Goal: Task Accomplishment & Management: Use online tool/utility

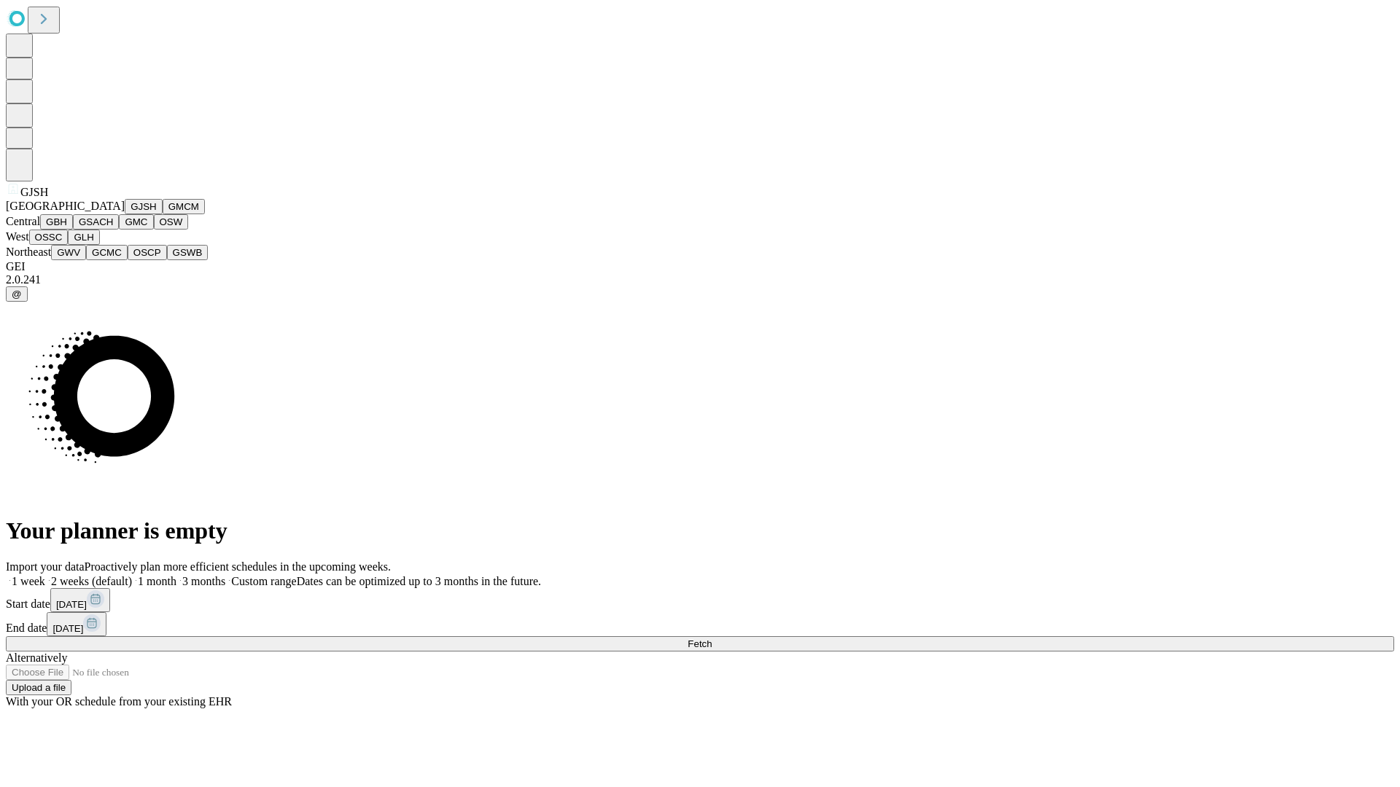
click at [125, 214] on button "GJSH" at bounding box center [144, 206] width 38 height 15
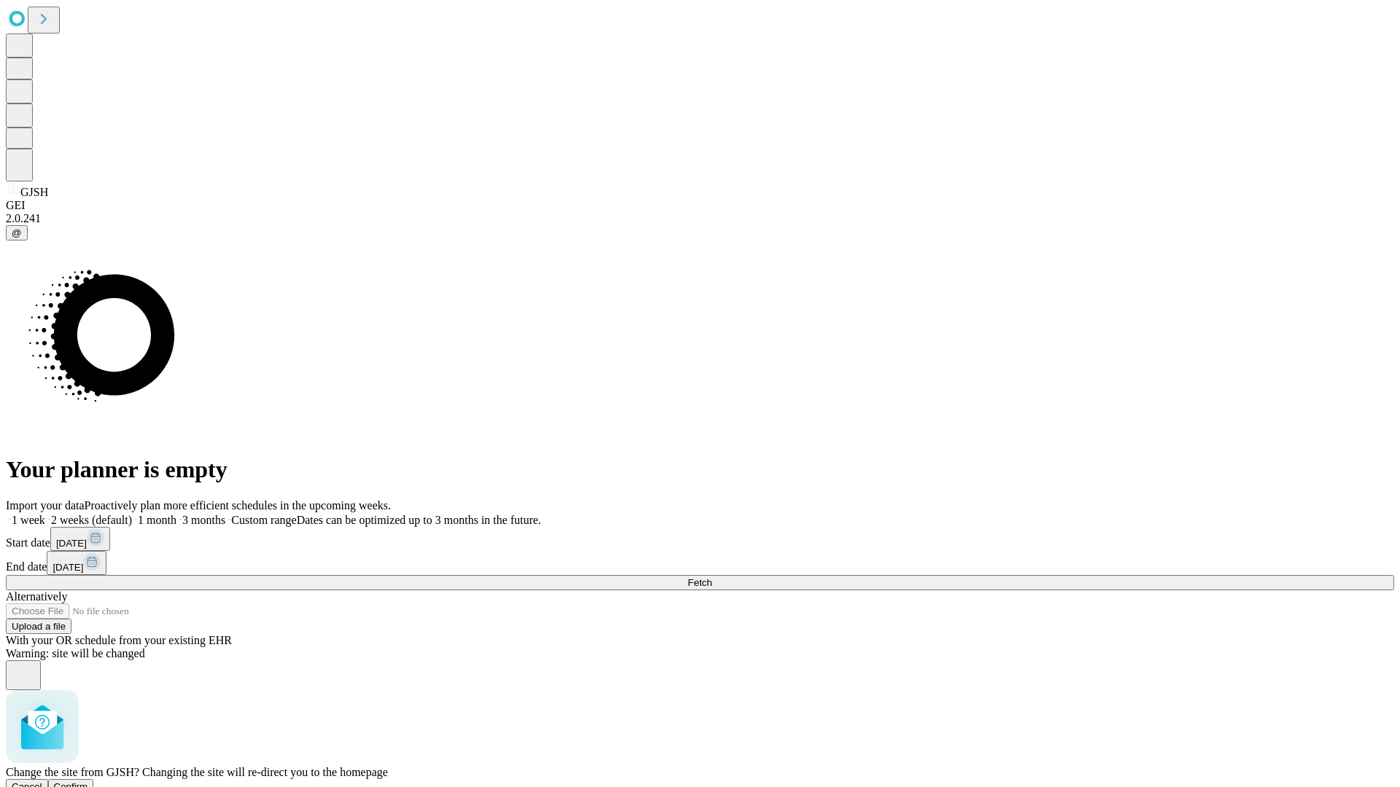
click at [88, 782] on span "Confirm" at bounding box center [71, 787] width 34 height 11
click at [132, 514] on label "2 weeks (default)" at bounding box center [88, 520] width 87 height 12
click at [712, 577] on span "Fetch" at bounding box center [700, 582] width 24 height 11
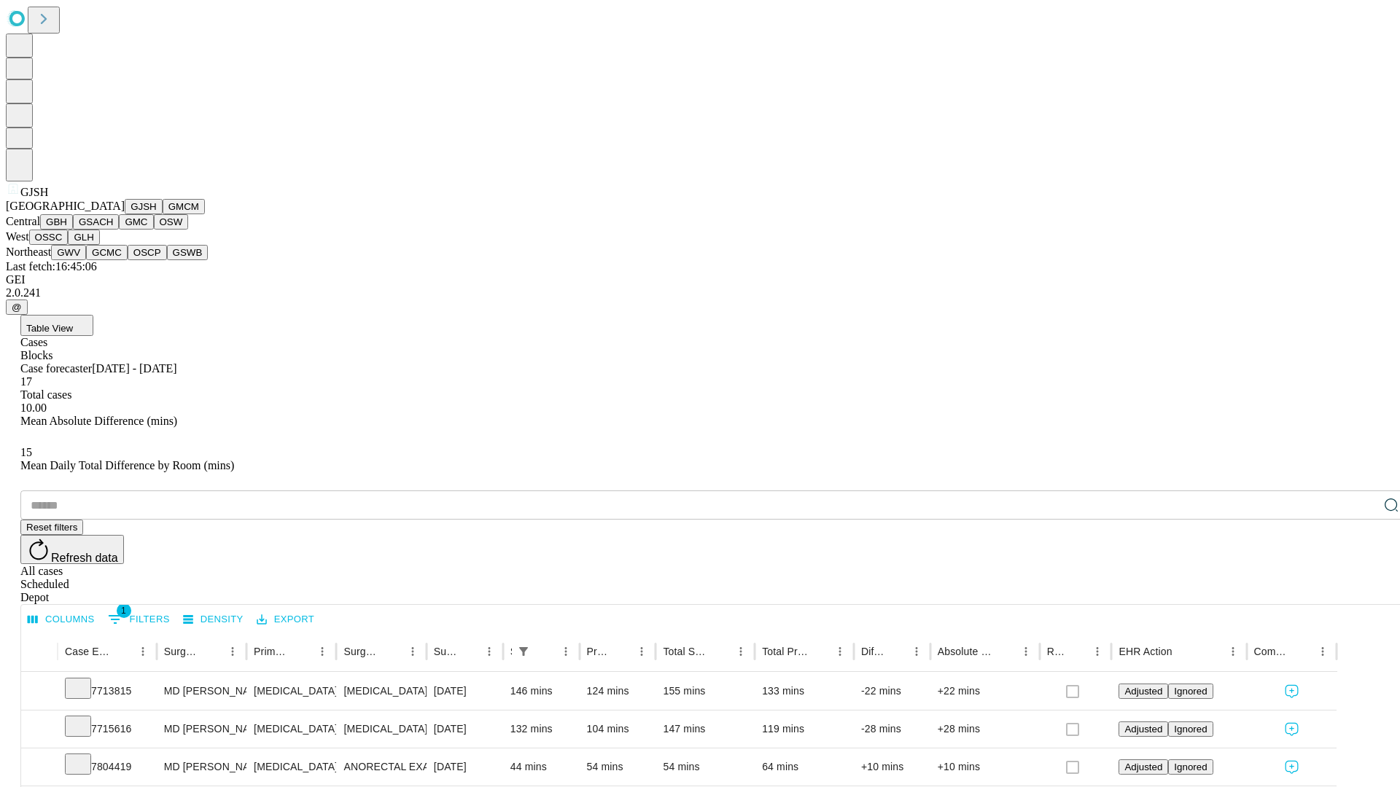
click at [163, 214] on button "GMCM" at bounding box center [184, 206] width 42 height 15
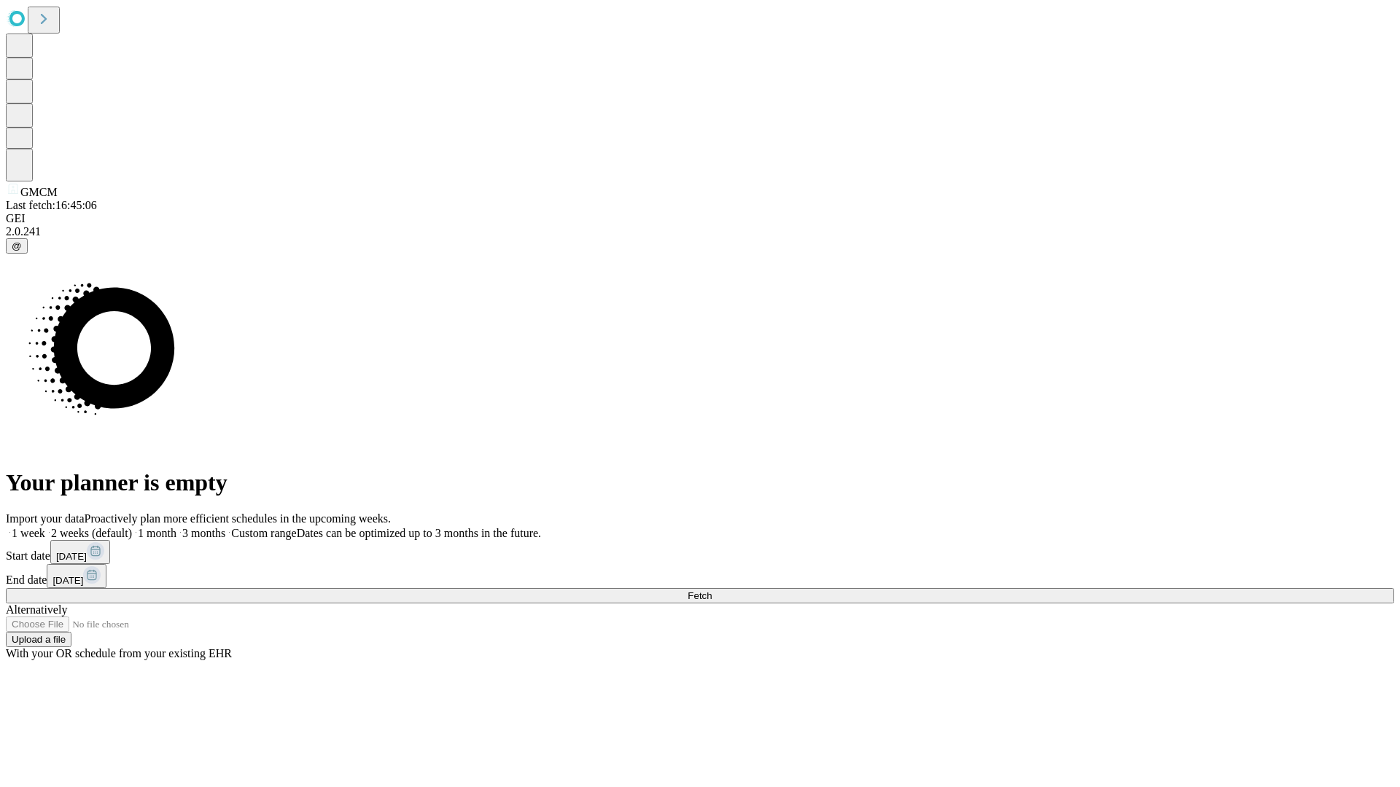
click at [132, 527] on label "2 weeks (default)" at bounding box center [88, 533] width 87 height 12
click at [712, 591] on span "Fetch" at bounding box center [700, 596] width 24 height 11
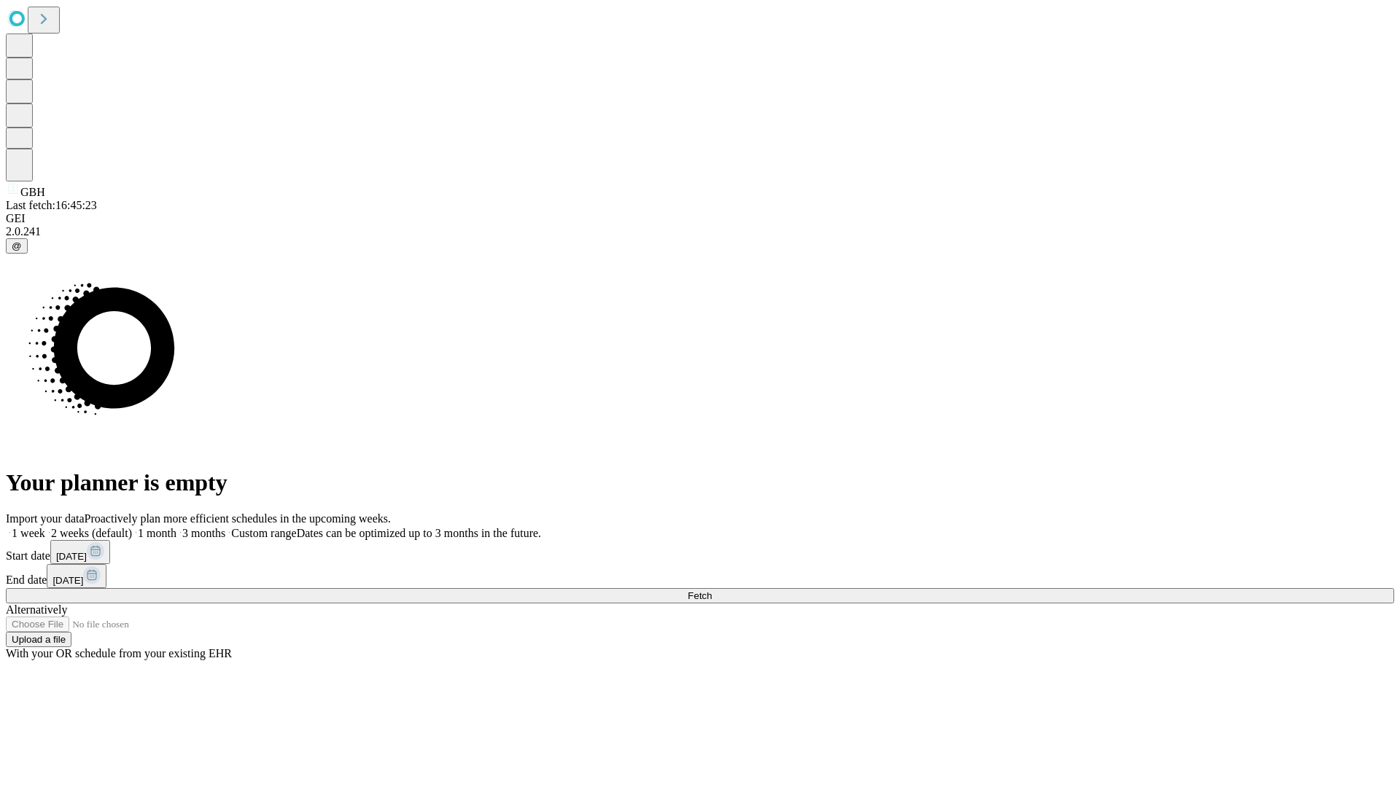
click at [132, 527] on label "2 weeks (default)" at bounding box center [88, 533] width 87 height 12
click at [712, 591] on span "Fetch" at bounding box center [700, 596] width 24 height 11
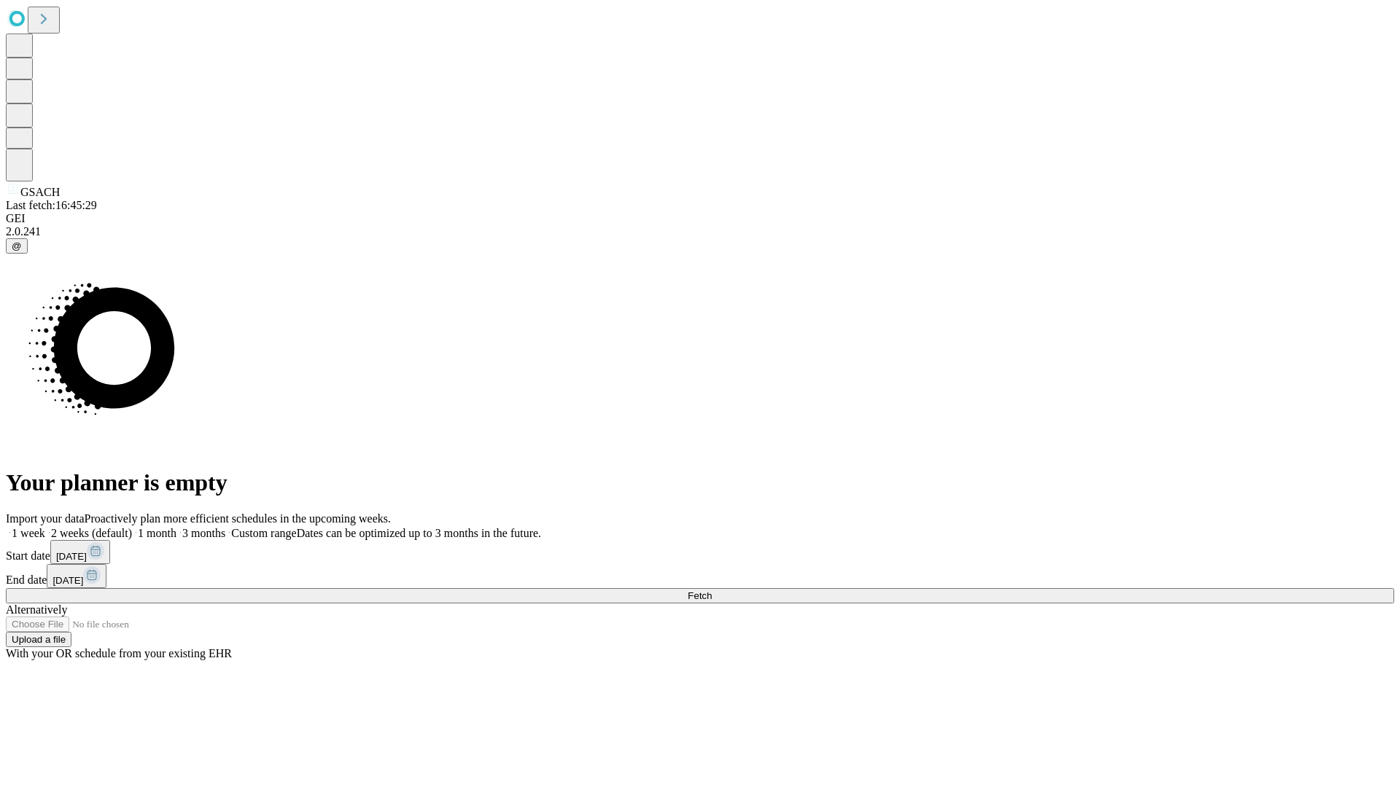
click at [132, 527] on label "2 weeks (default)" at bounding box center [88, 533] width 87 height 12
click at [712, 591] on span "Fetch" at bounding box center [700, 596] width 24 height 11
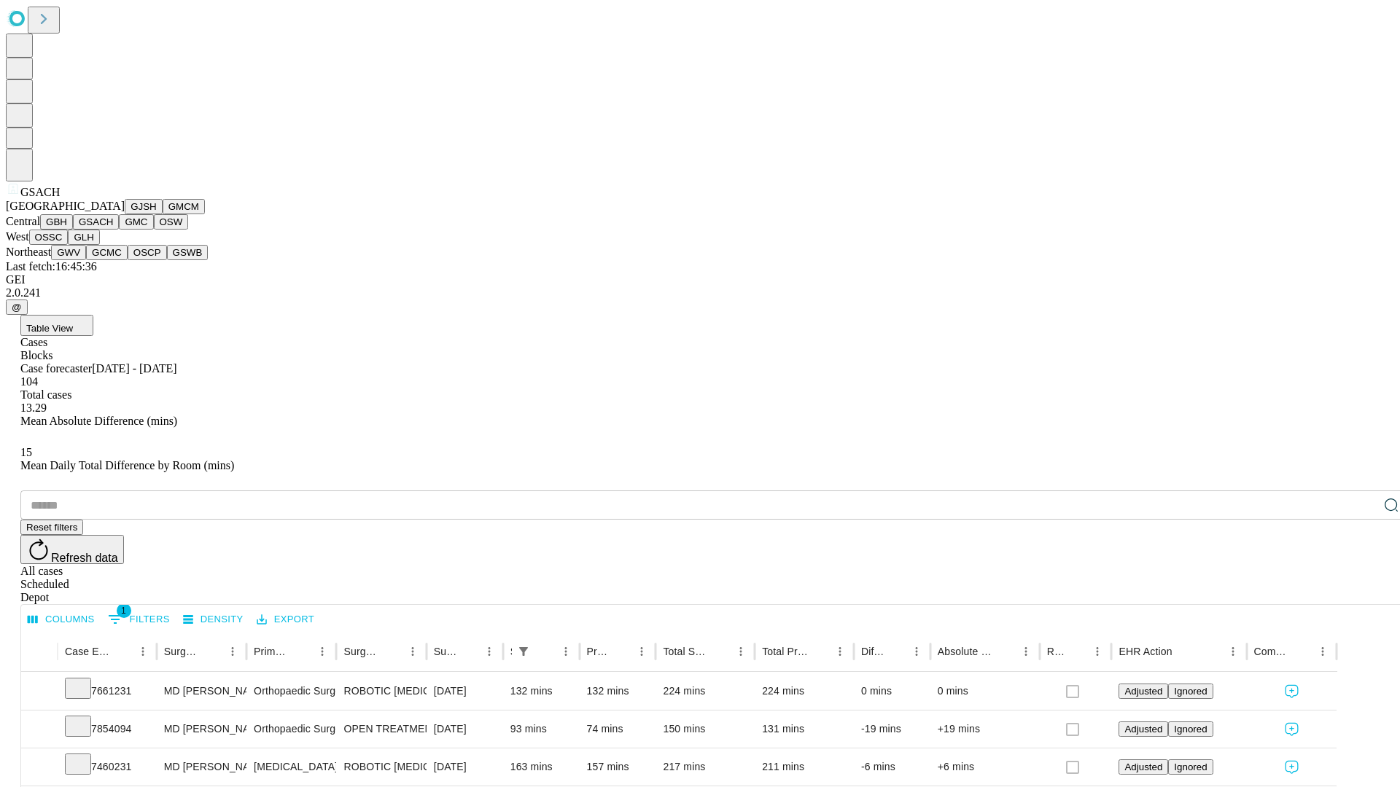
click at [119, 230] on button "GMC" at bounding box center [136, 221] width 34 height 15
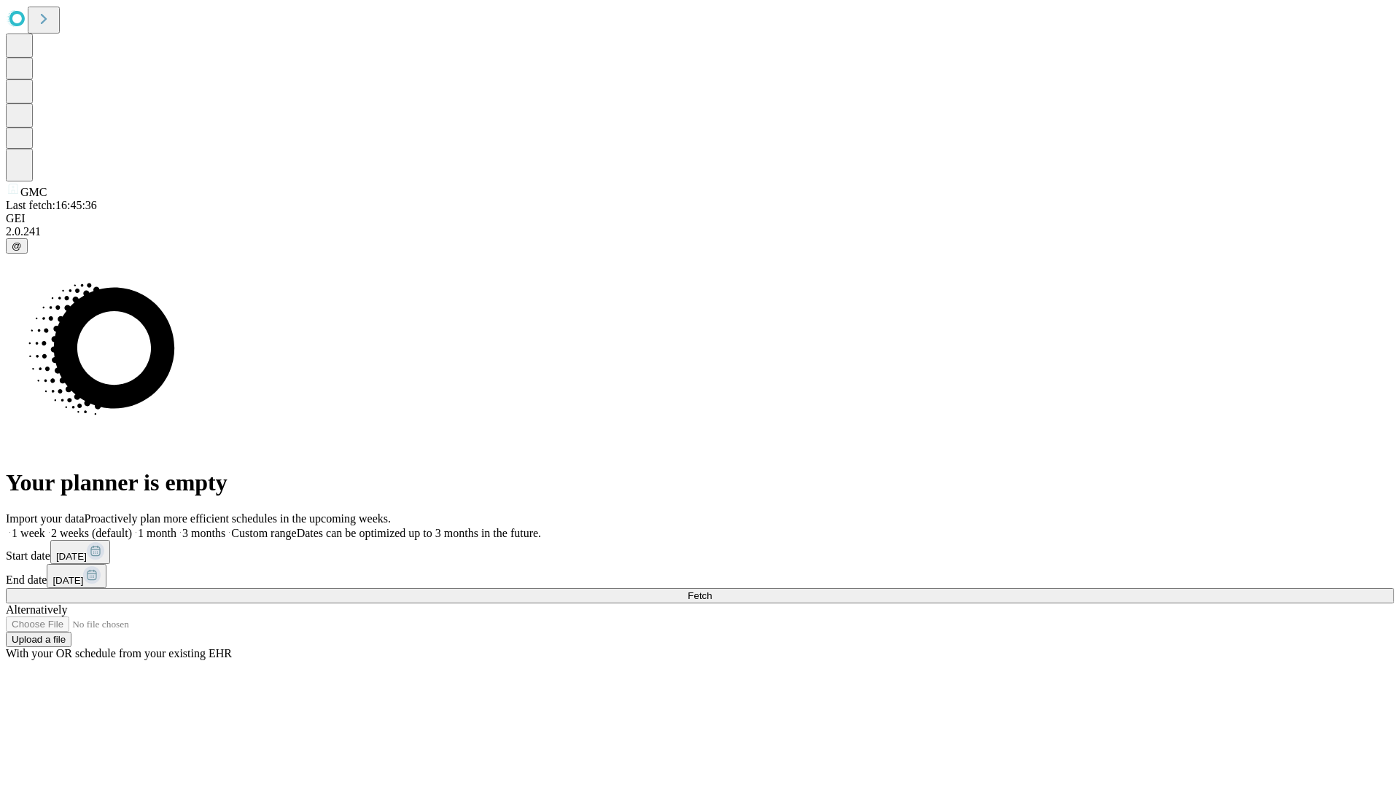
click at [132, 527] on label "2 weeks (default)" at bounding box center [88, 533] width 87 height 12
click at [712, 591] on span "Fetch" at bounding box center [700, 596] width 24 height 11
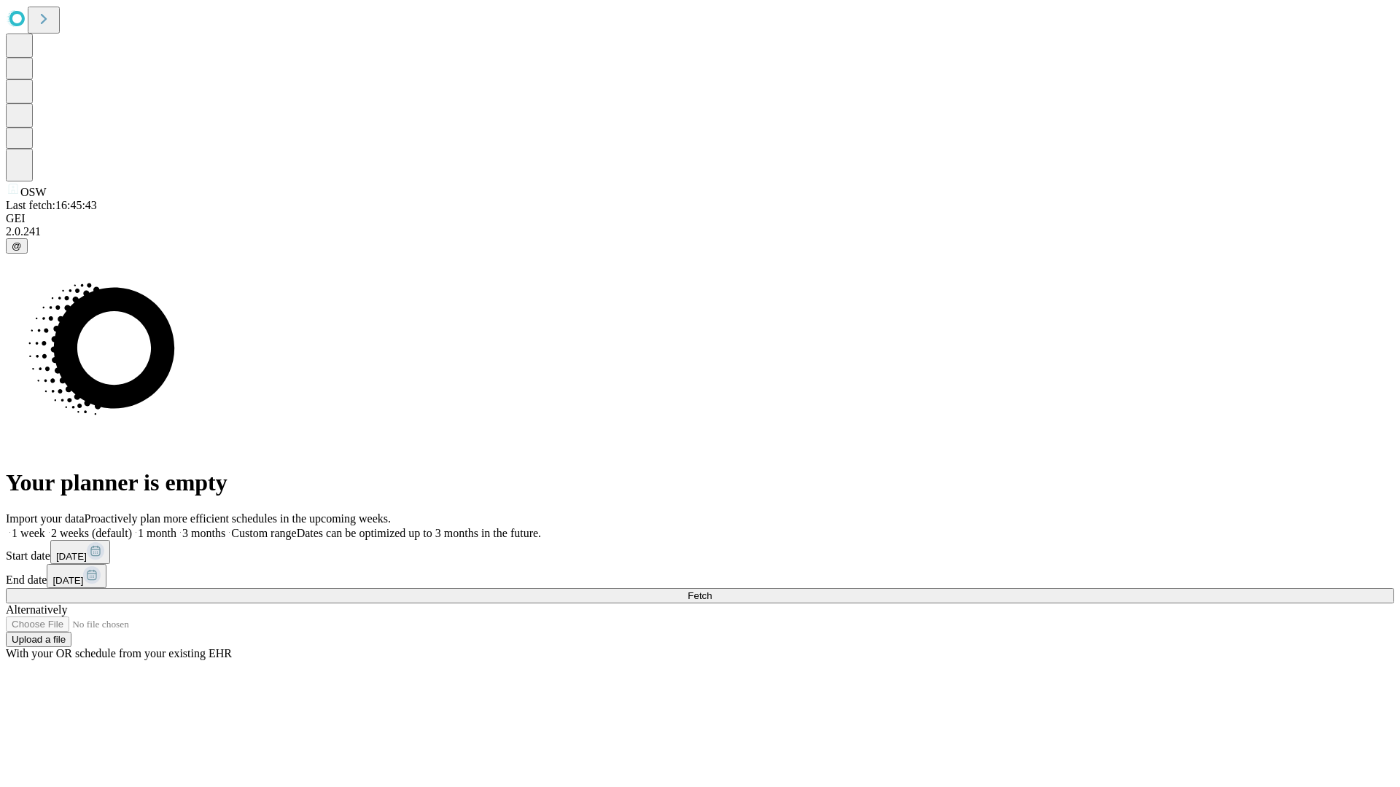
click at [132, 527] on label "2 weeks (default)" at bounding box center [88, 533] width 87 height 12
click at [712, 591] on span "Fetch" at bounding box center [700, 596] width 24 height 11
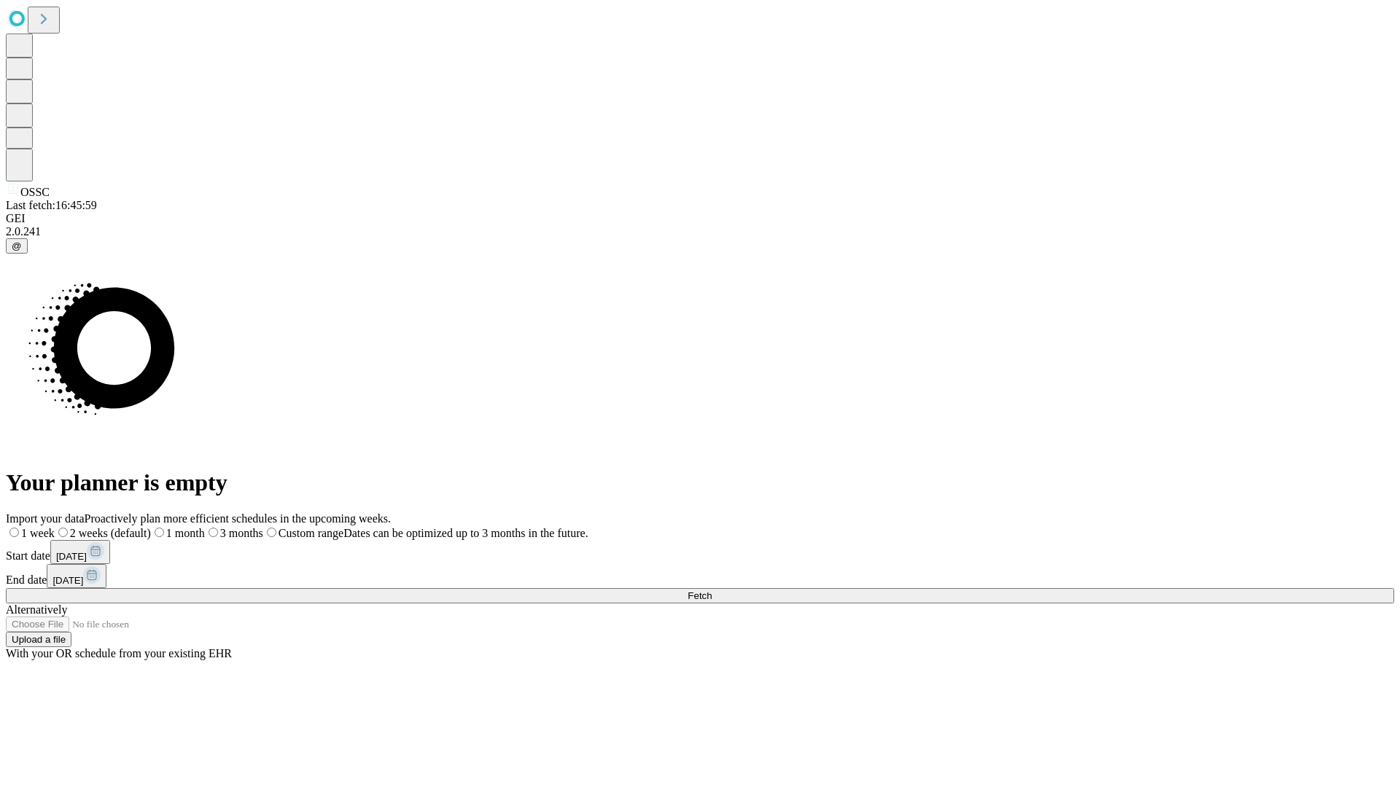
click at [151, 527] on label "2 weeks (default)" at bounding box center [103, 533] width 96 height 12
click at [712, 591] on span "Fetch" at bounding box center [700, 596] width 24 height 11
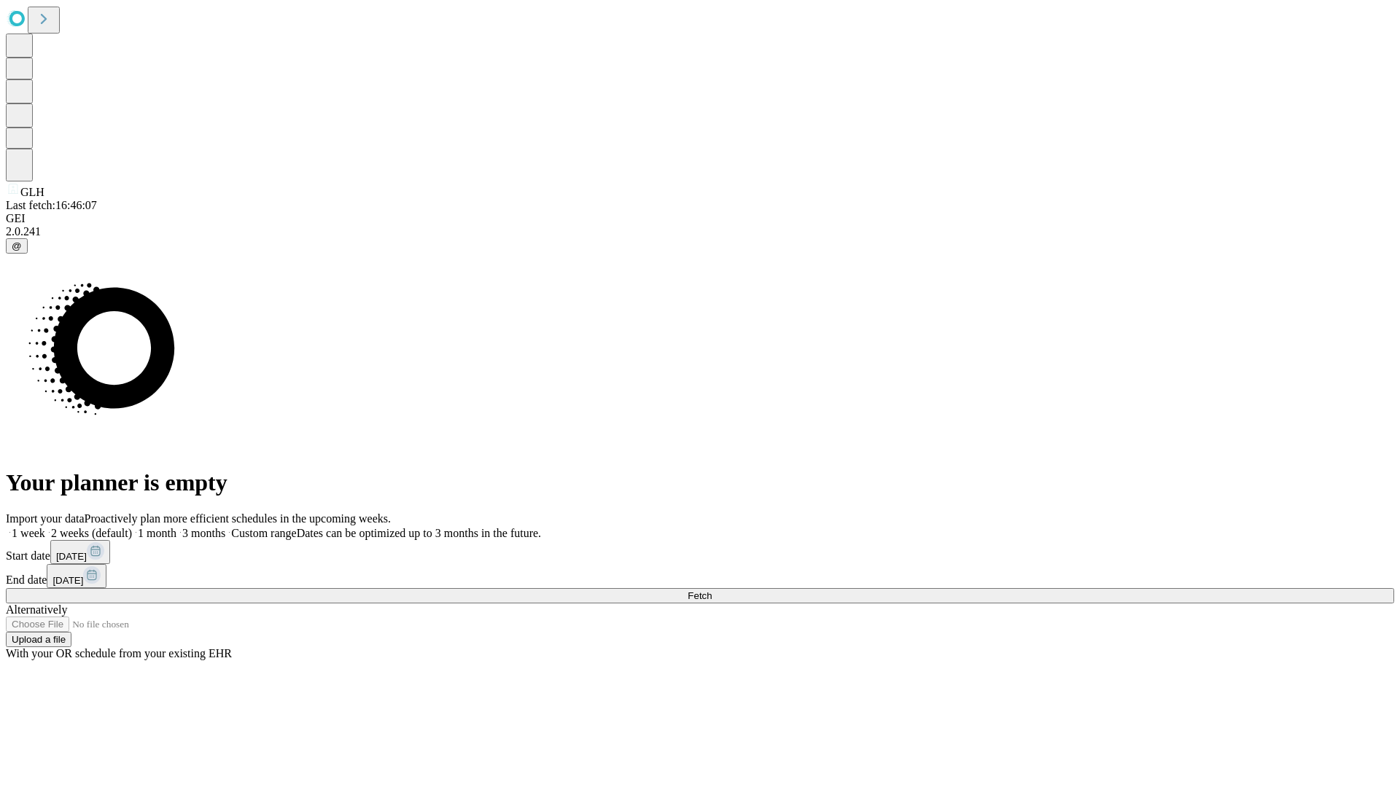
click at [132, 527] on label "2 weeks (default)" at bounding box center [88, 533] width 87 height 12
click at [712, 591] on span "Fetch" at bounding box center [700, 596] width 24 height 11
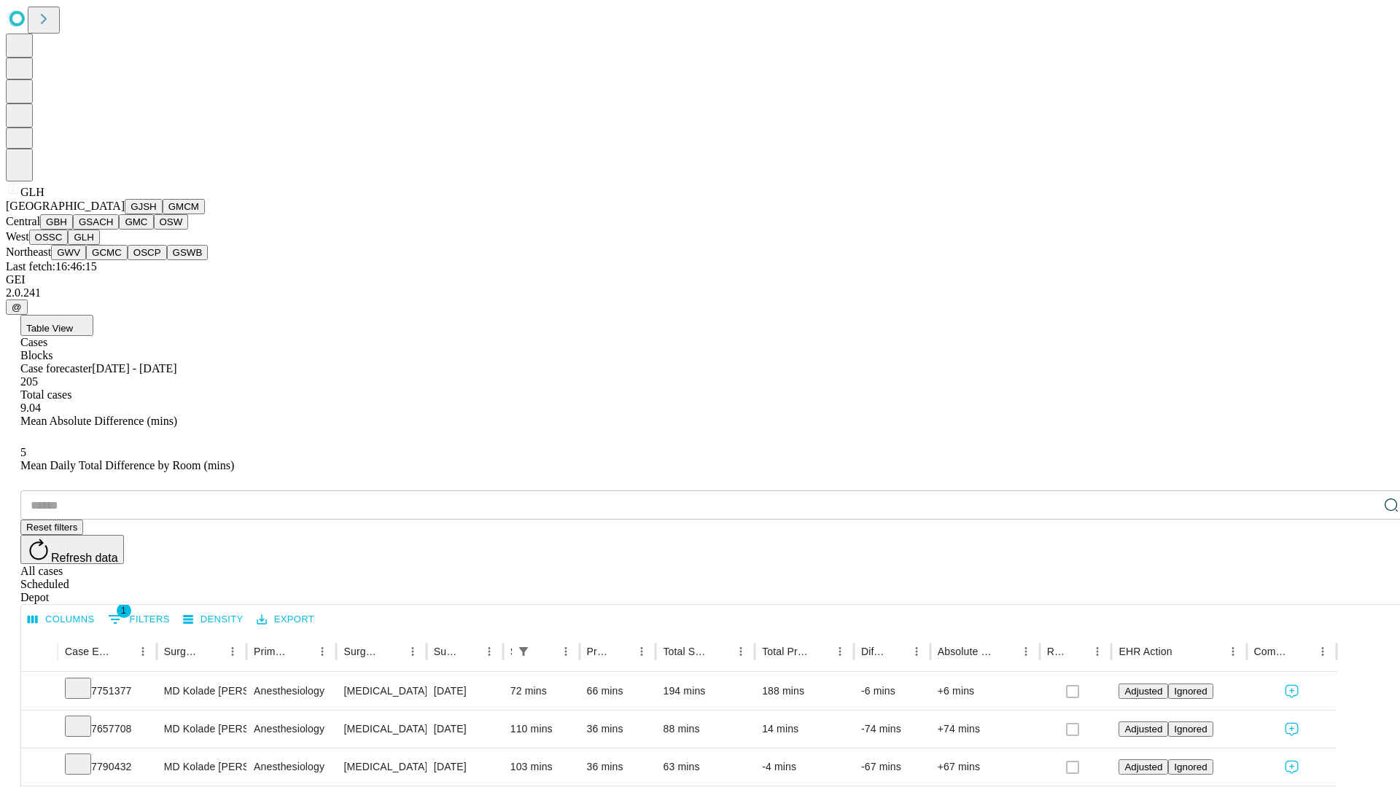
click at [86, 260] on button "GWV" at bounding box center [68, 252] width 35 height 15
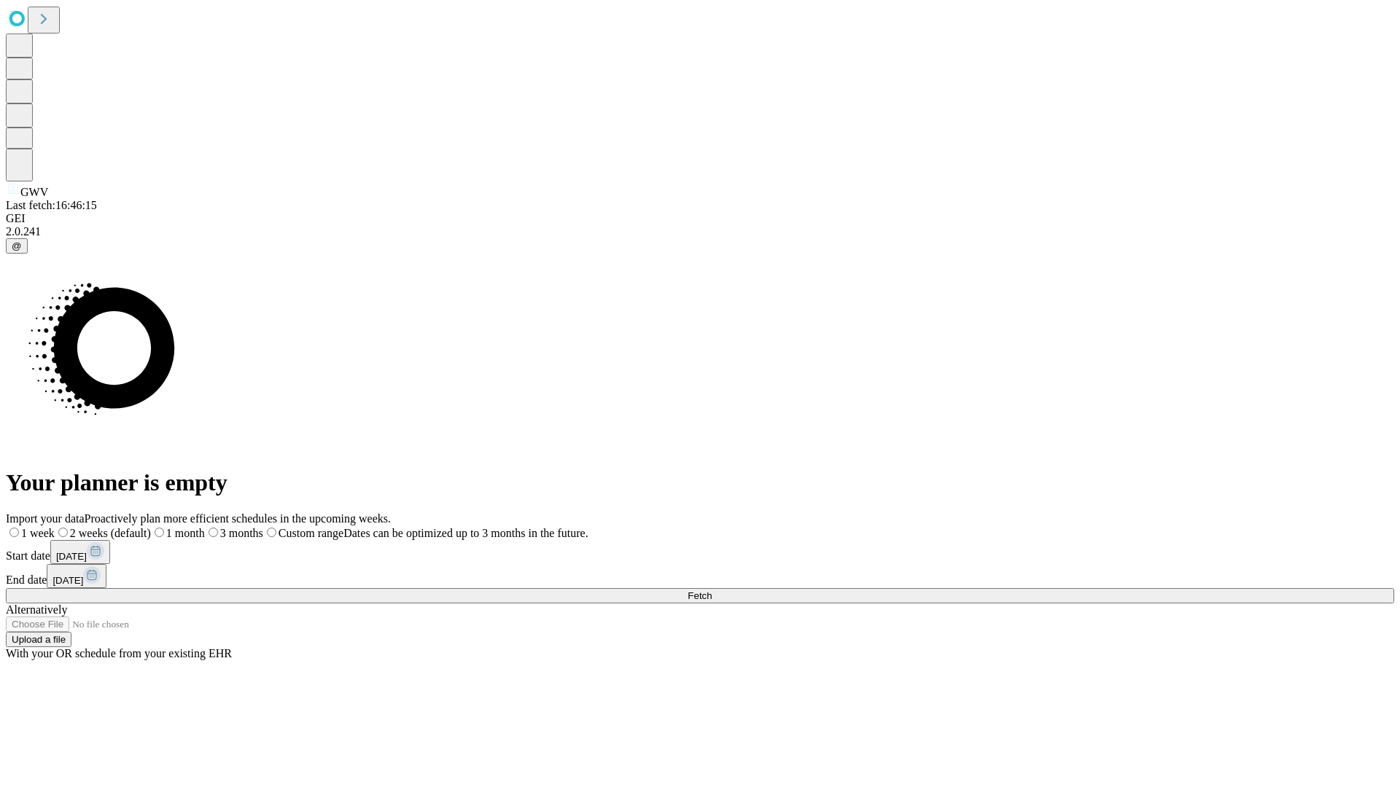
click at [151, 527] on label "2 weeks (default)" at bounding box center [103, 533] width 96 height 12
click at [712, 591] on span "Fetch" at bounding box center [700, 596] width 24 height 11
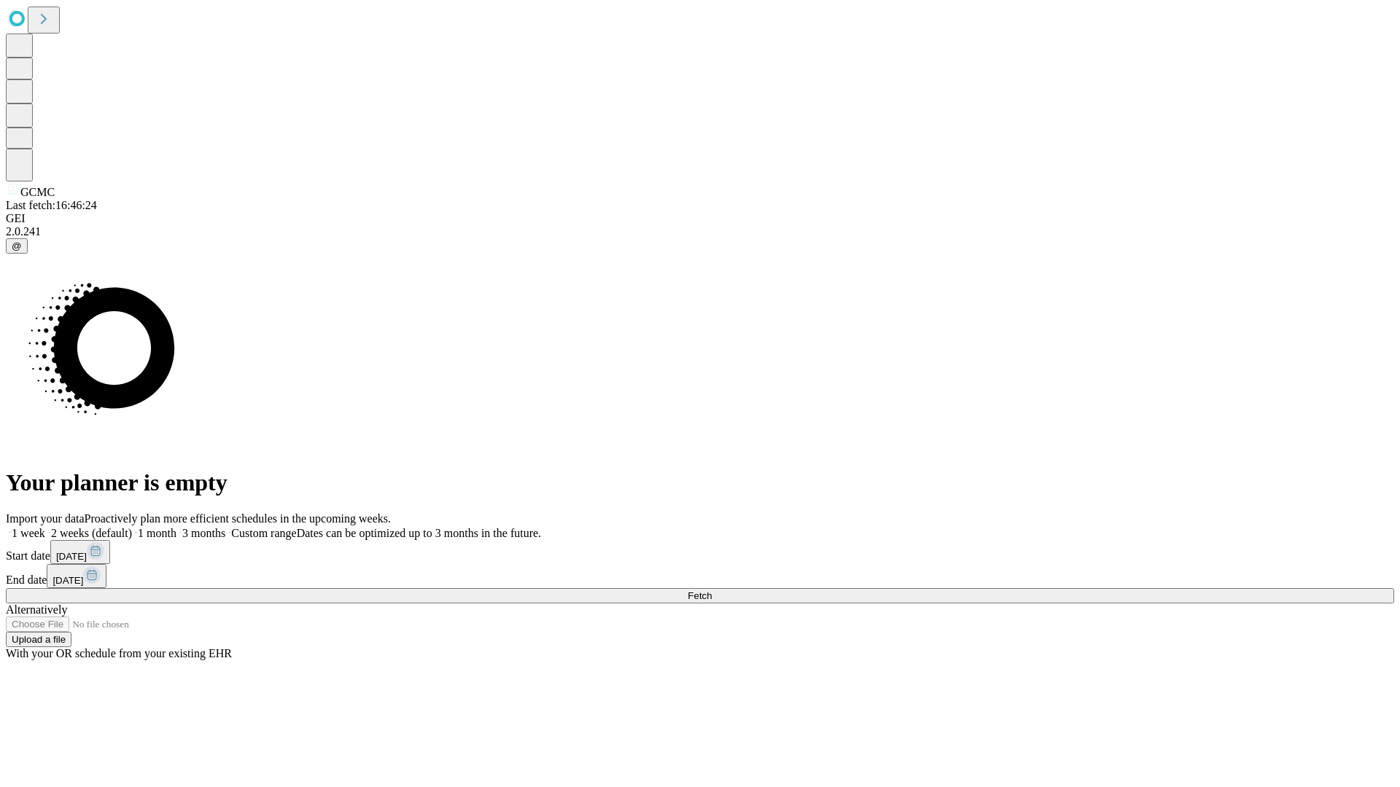
click at [132, 527] on label "2 weeks (default)" at bounding box center [88, 533] width 87 height 12
click at [712, 591] on span "Fetch" at bounding box center [700, 596] width 24 height 11
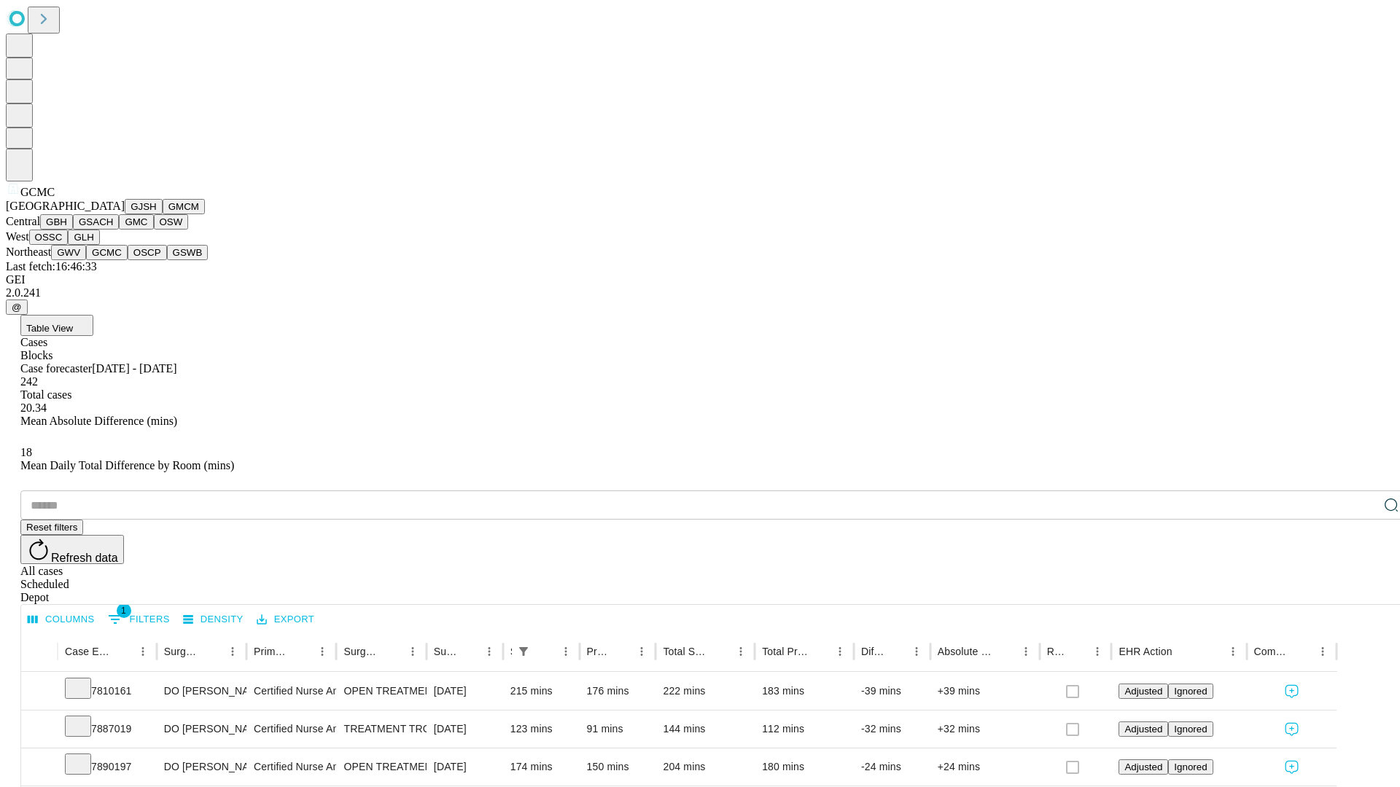
click at [128, 260] on button "OSCP" at bounding box center [147, 252] width 39 height 15
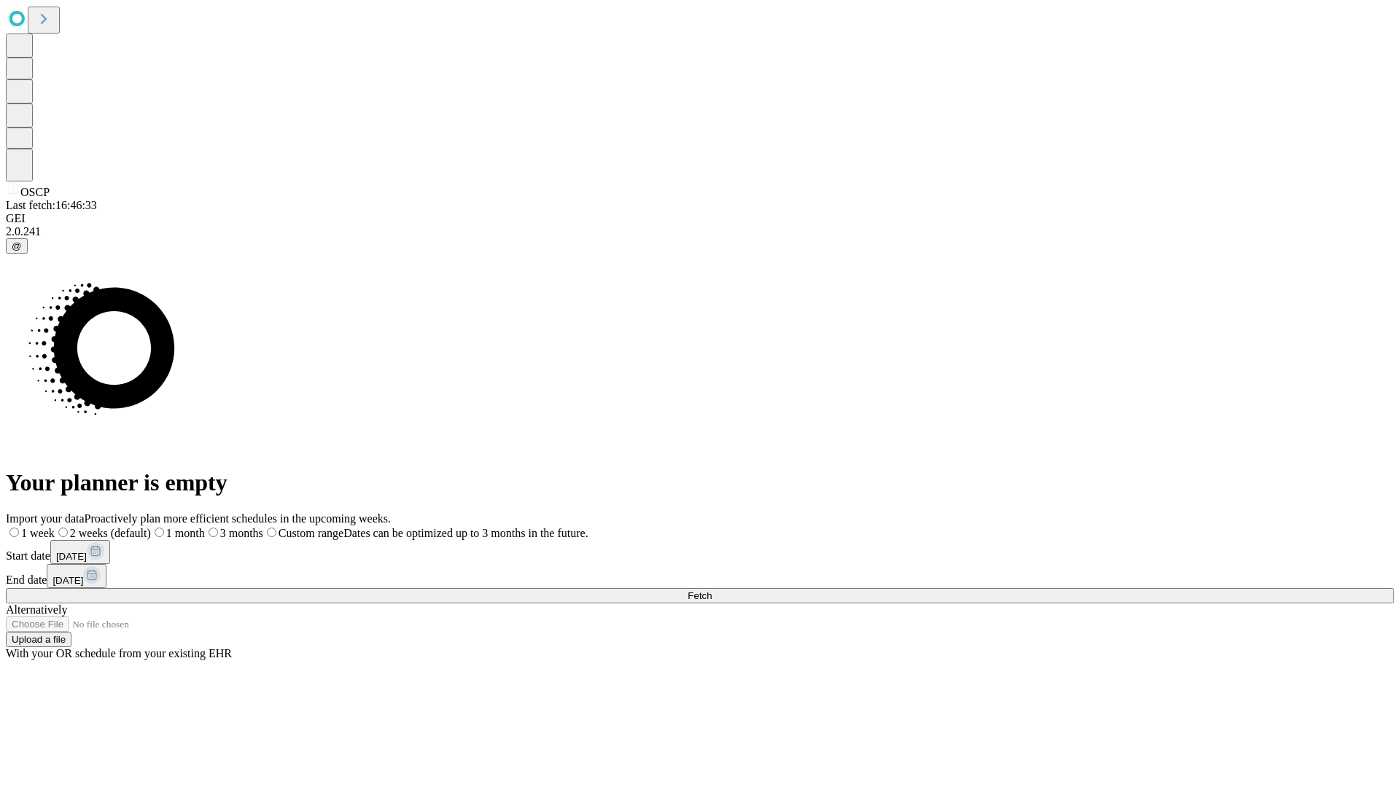
click at [151, 527] on label "2 weeks (default)" at bounding box center [103, 533] width 96 height 12
click at [712, 591] on span "Fetch" at bounding box center [700, 596] width 24 height 11
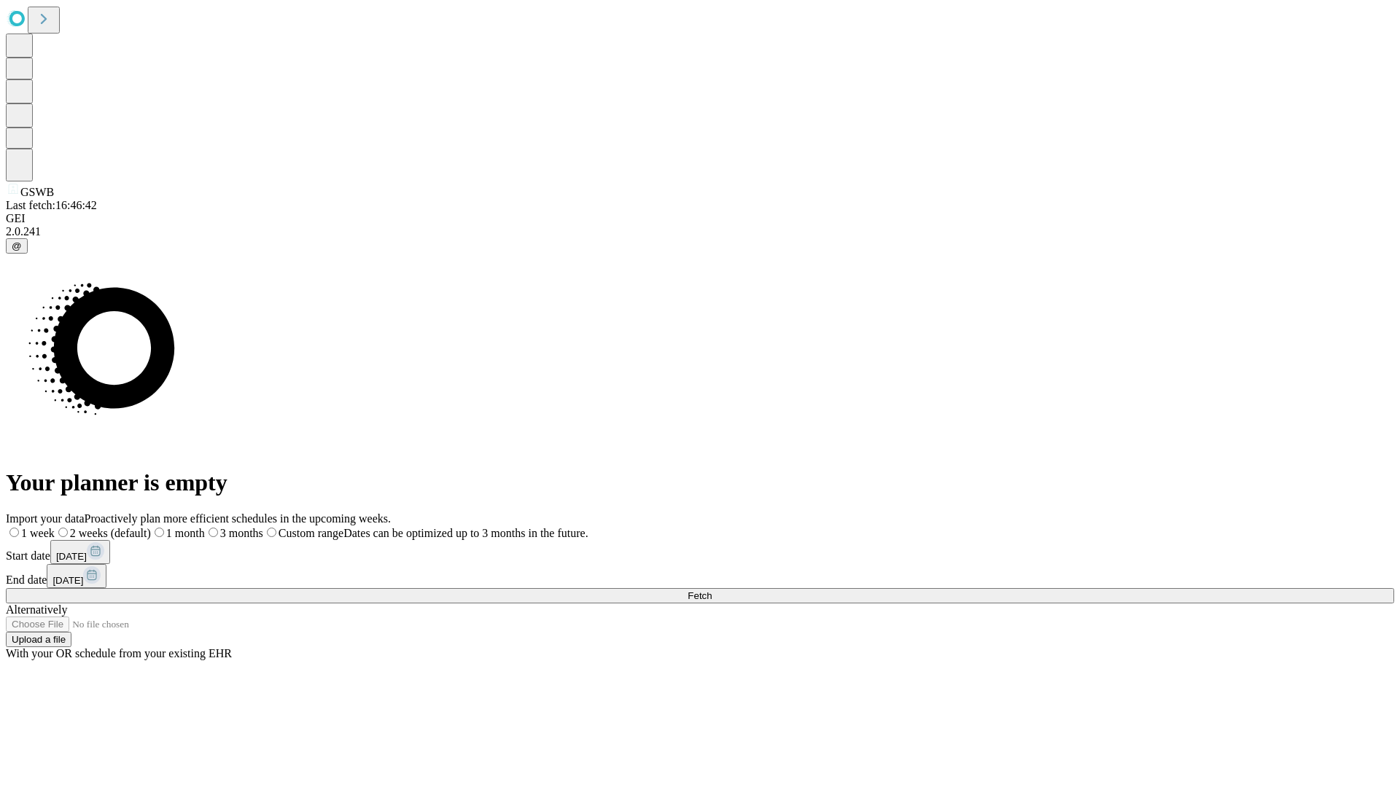
click at [712, 591] on span "Fetch" at bounding box center [700, 596] width 24 height 11
